Goal: Information Seeking & Learning: Learn about a topic

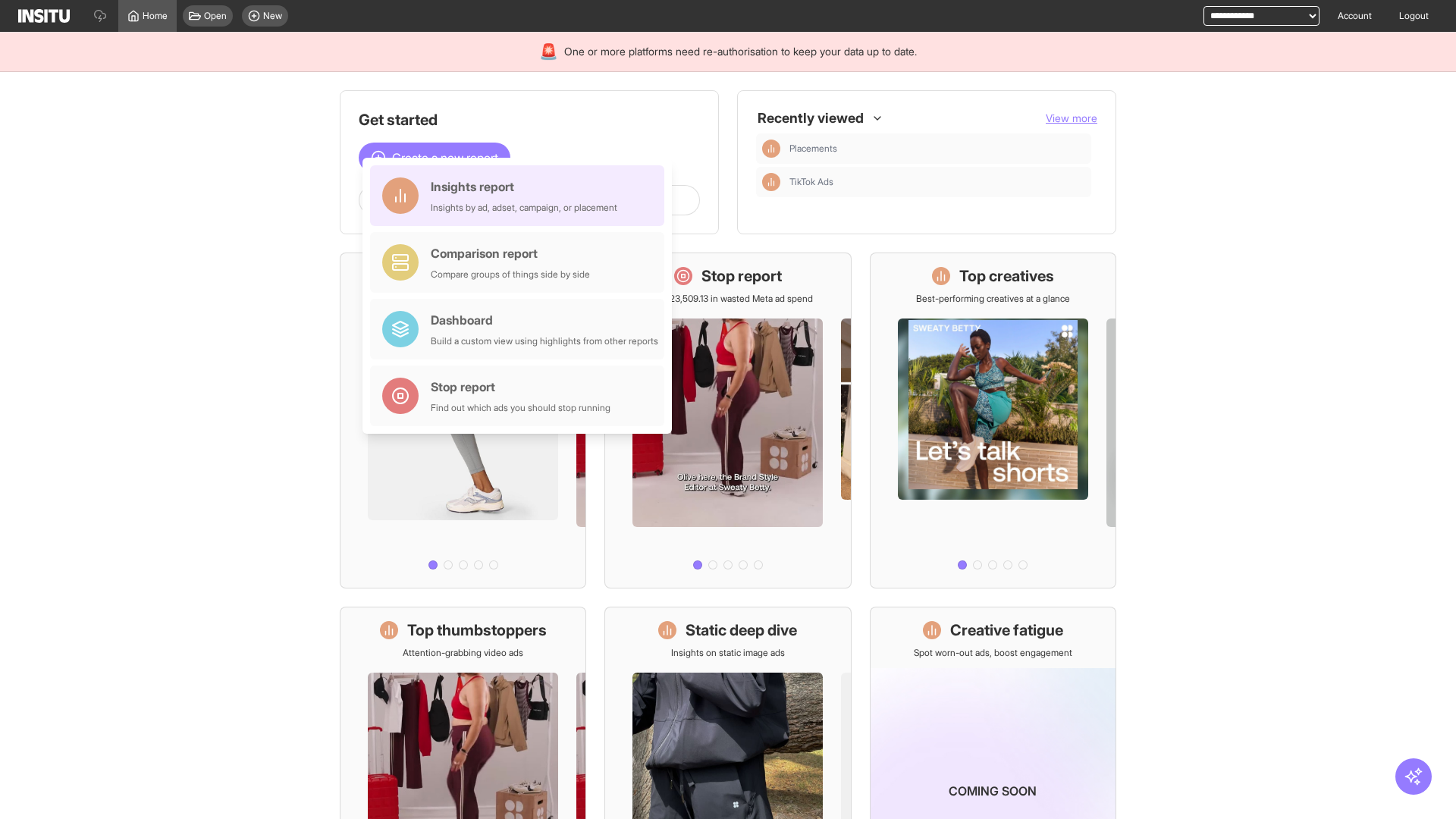
click at [521, 196] on div "Insights report Insights by ad, adset, campaign, or placement" at bounding box center [524, 195] width 187 height 36
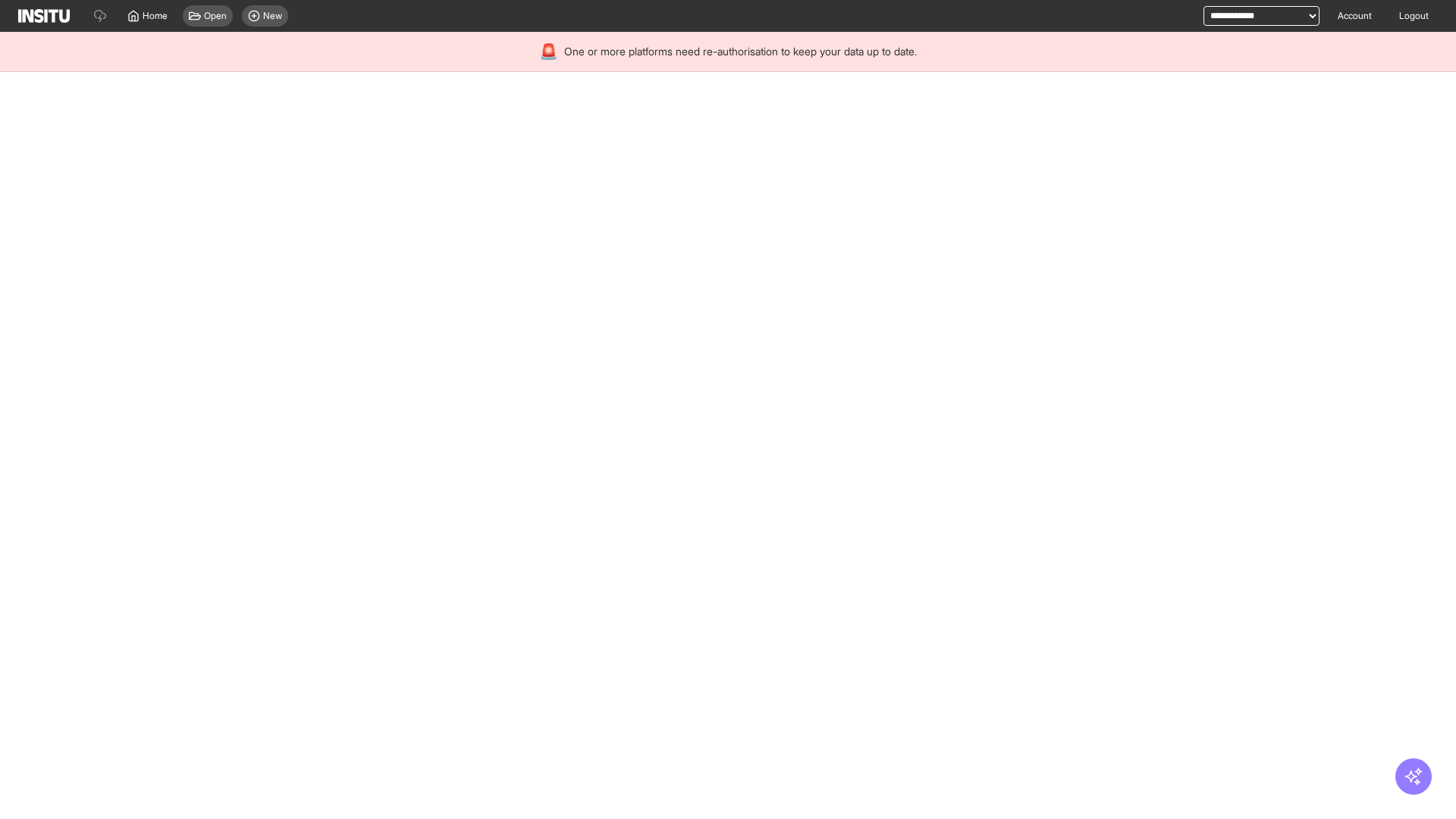
select select "**"
